Goal: Use online tool/utility: Utilize a website feature to perform a specific function

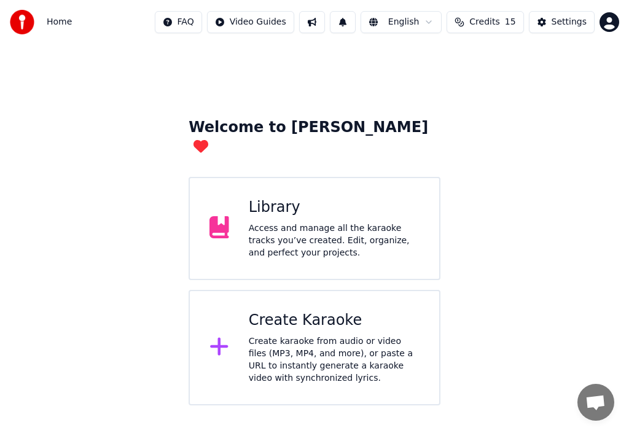
click at [216, 335] on icon at bounding box center [219, 346] width 20 height 22
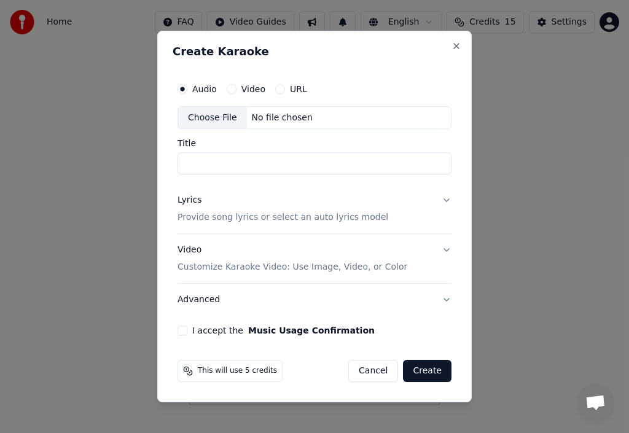
click at [220, 115] on div "Choose File" at bounding box center [212, 118] width 69 height 22
click at [232, 167] on input "******" at bounding box center [314, 164] width 274 height 22
type input "**********"
click at [220, 216] on p "Provide song lyrics or select an auto lyrics model" at bounding box center [282, 218] width 211 height 12
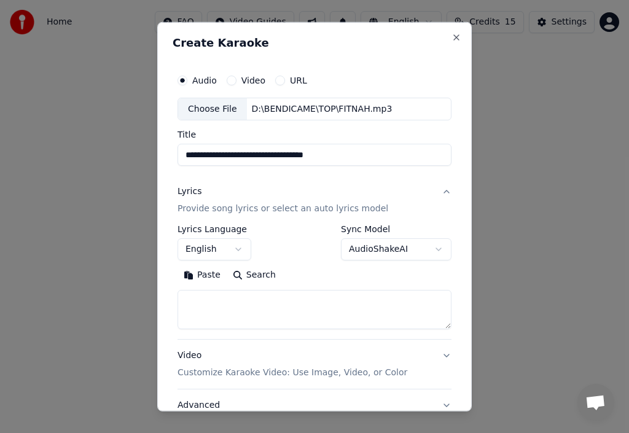
click at [207, 273] on button "Paste" at bounding box center [201, 275] width 49 height 20
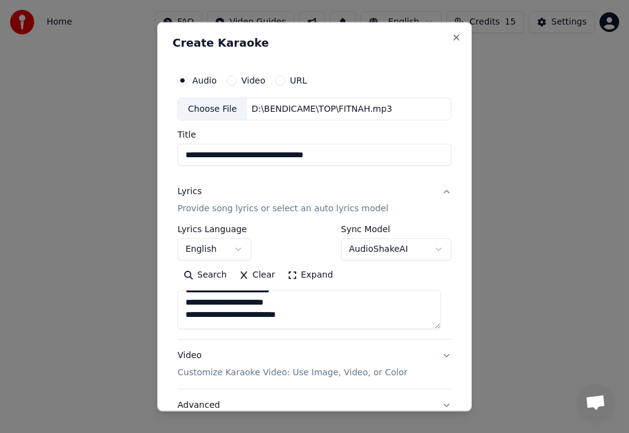
scroll to position [184, 0]
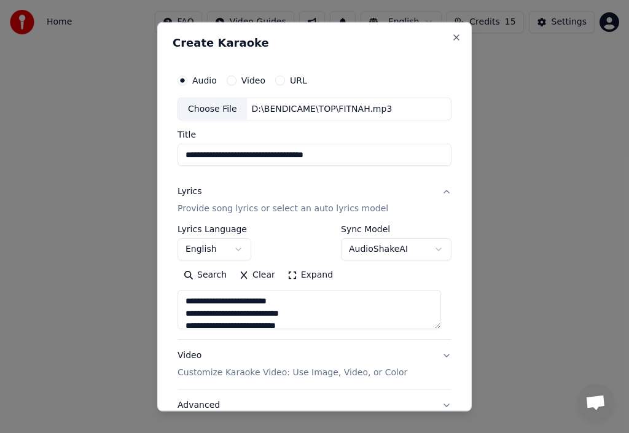
click at [311, 374] on p "Customize Karaoke Video: Use Image, Video, or Color" at bounding box center [292, 373] width 230 height 12
type textarea "**********"
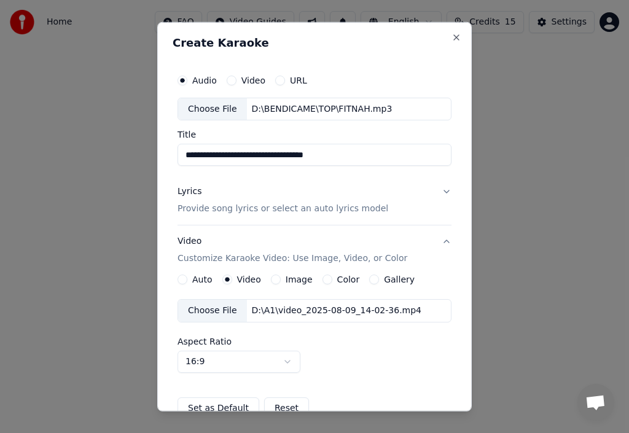
click at [300, 279] on label "Image" at bounding box center [299, 279] width 27 height 9
click at [281, 279] on button "Image" at bounding box center [276, 279] width 10 height 10
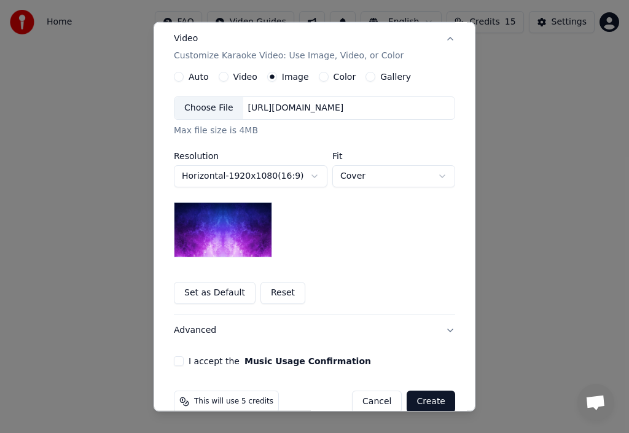
scroll to position [224, 0]
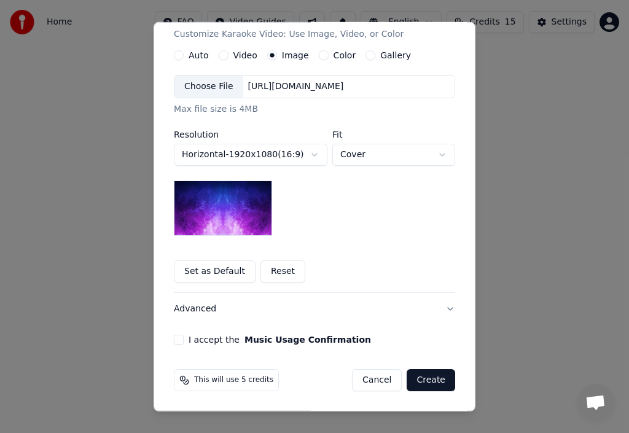
click at [212, 86] on div "Choose File" at bounding box center [208, 87] width 69 height 22
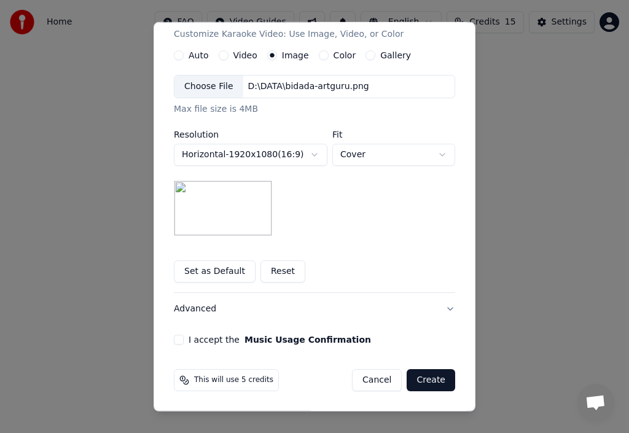
click at [203, 84] on div "Choose File" at bounding box center [208, 87] width 69 height 22
click at [180, 340] on div "I accept the Music Usage Confirmation" at bounding box center [314, 340] width 281 height 10
click at [174, 338] on button "I accept the Music Usage Confirmation" at bounding box center [179, 340] width 10 height 10
click at [430, 375] on button "Create" at bounding box center [430, 380] width 49 height 22
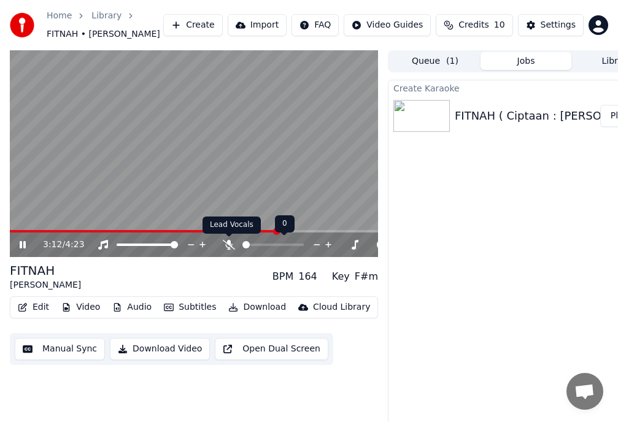
click at [229, 242] on icon at bounding box center [229, 245] width 12 height 10
click at [142, 348] on button "Download Video" at bounding box center [160, 349] width 100 height 22
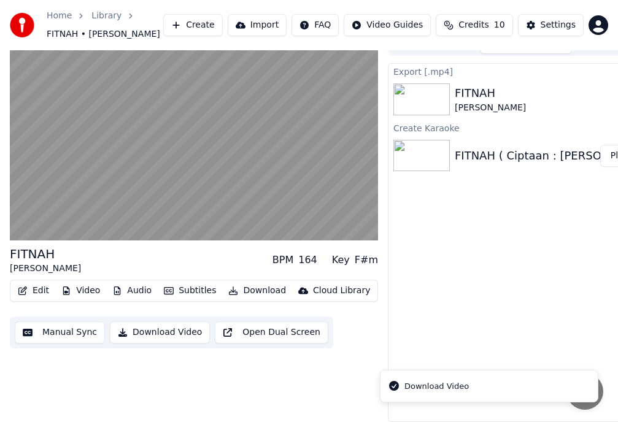
scroll to position [25, 0]
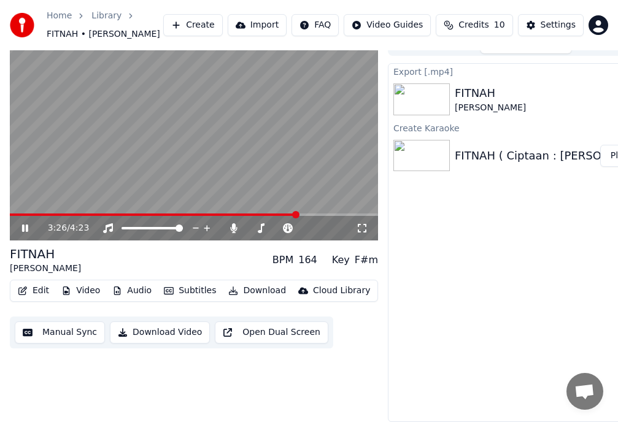
click at [28, 225] on icon at bounding box center [25, 228] width 6 height 7
click at [23, 224] on icon at bounding box center [24, 228] width 7 height 9
click at [611, 90] on button "Show" at bounding box center [617, 99] width 44 height 22
click at [27, 225] on icon at bounding box center [25, 228] width 6 height 7
